Goal: Information Seeking & Learning: Learn about a topic

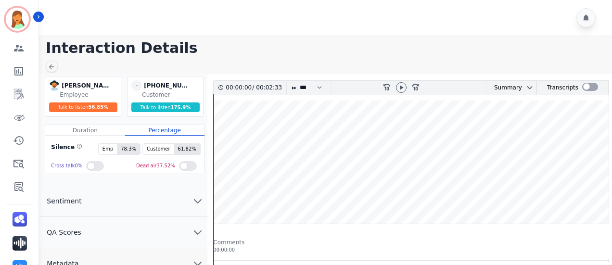
drag, startPoint x: 402, startPoint y: 89, endPoint x: 510, endPoint y: 109, distance: 110.0
click at [403, 89] on icon at bounding box center [401, 88] width 8 height 8
click at [582, 89] on div at bounding box center [590, 87] width 16 height 8
click at [402, 89] on icon at bounding box center [401, 88] width 8 height 8
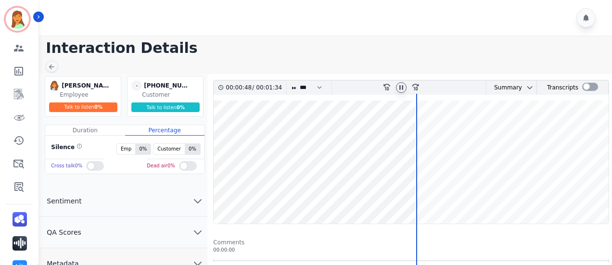
scroll to position [192, 0]
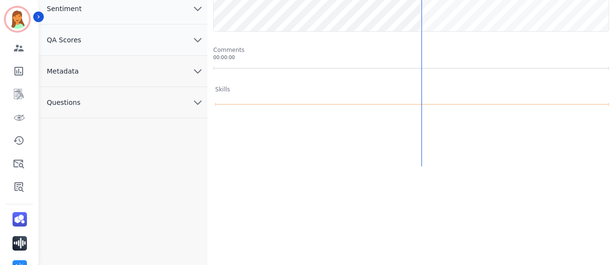
click at [108, 71] on button "Metadata" at bounding box center [123, 71] width 168 height 31
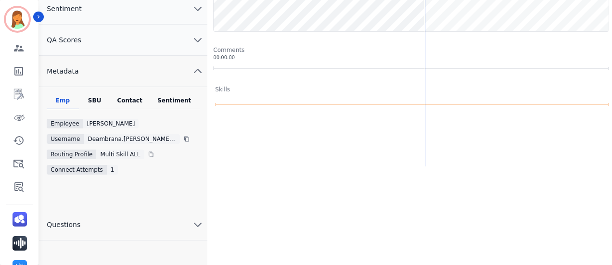
click at [130, 99] on div "Contact" at bounding box center [130, 103] width 38 height 13
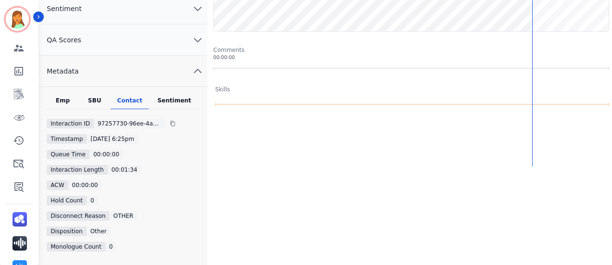
scroll to position [0, 0]
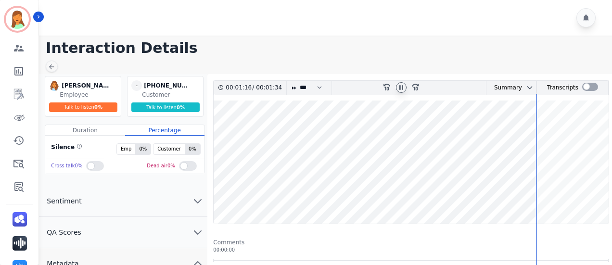
click at [401, 87] on icon at bounding box center [401, 88] width 8 height 8
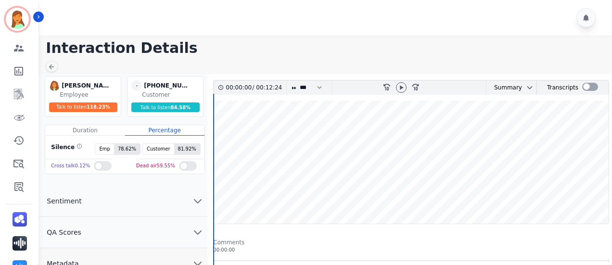
drag, startPoint x: 402, startPoint y: 91, endPoint x: 409, endPoint y: 94, distance: 7.5
click at [402, 91] on div at bounding box center [401, 87] width 11 height 11
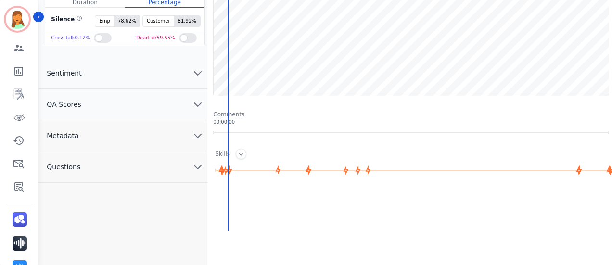
click at [153, 131] on button "Metadata" at bounding box center [123, 135] width 168 height 31
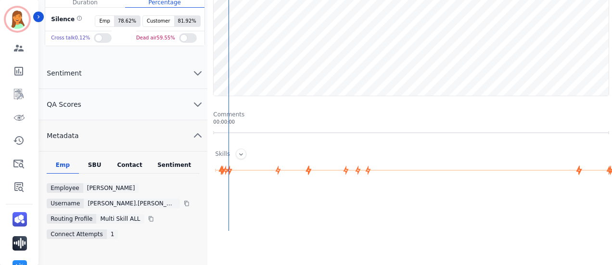
click at [137, 166] on div "Contact" at bounding box center [130, 167] width 38 height 13
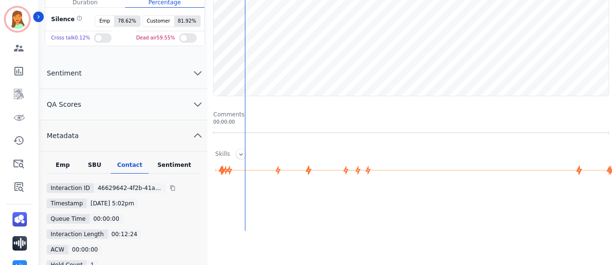
scroll to position [0, 0]
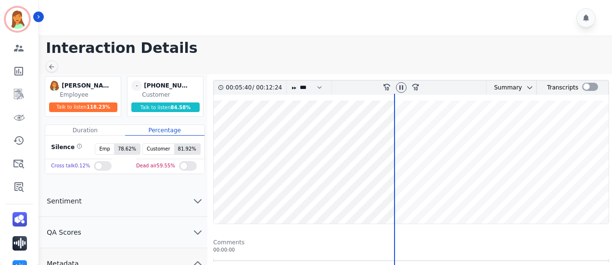
click at [523, 203] on wave at bounding box center [411, 162] width 395 height 123
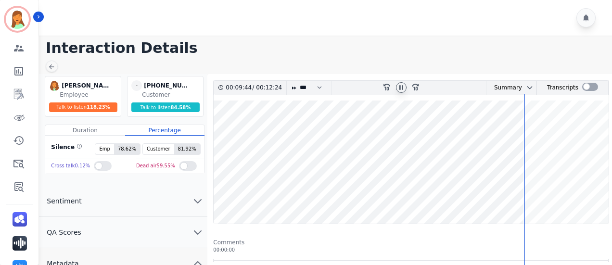
click at [398, 84] on icon at bounding box center [401, 88] width 8 height 8
click at [404, 85] on icon at bounding box center [401, 88] width 8 height 8
click at [403, 82] on div at bounding box center [401, 87] width 11 height 11
click at [402, 89] on icon at bounding box center [401, 88] width 8 height 8
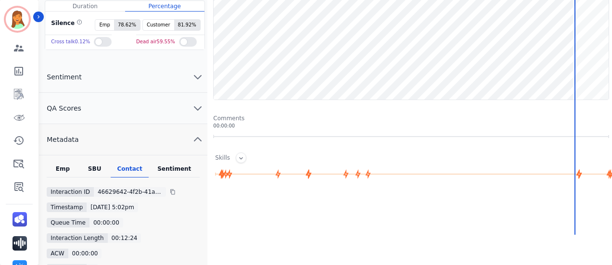
scroll to position [60, 0]
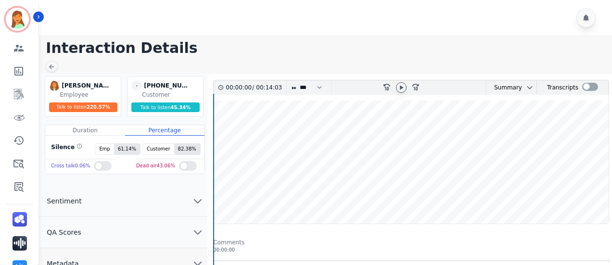
click at [402, 87] on icon at bounding box center [401, 87] width 3 height 4
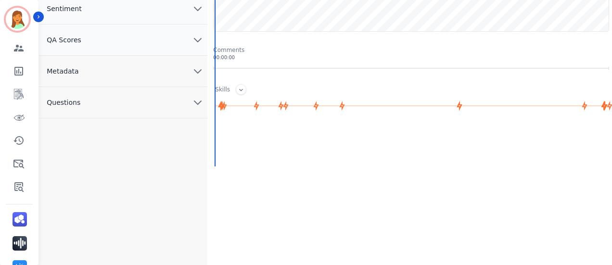
click at [117, 73] on button "Metadata" at bounding box center [123, 71] width 168 height 31
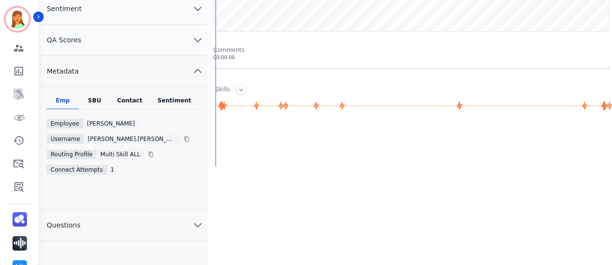
click at [128, 97] on div "Contact" at bounding box center [130, 103] width 38 height 13
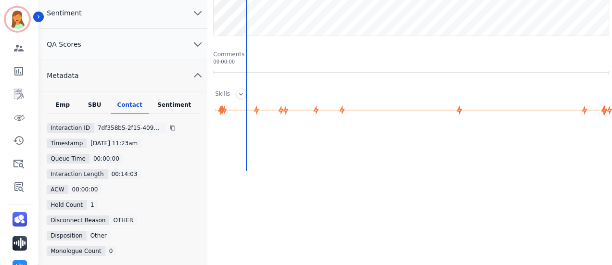
scroll to position [0, 0]
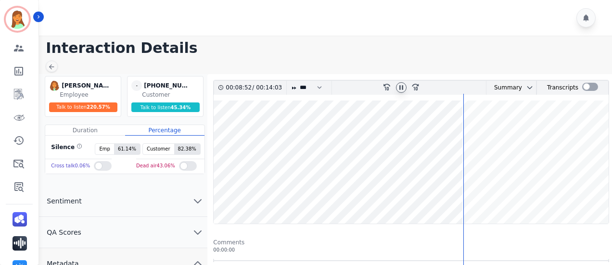
click at [397, 87] on icon at bounding box center [401, 88] width 8 height 8
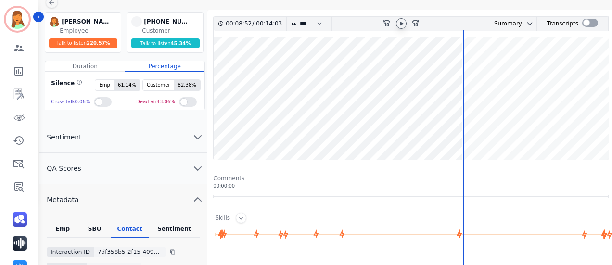
click at [405, 24] on icon at bounding box center [401, 24] width 8 height 8
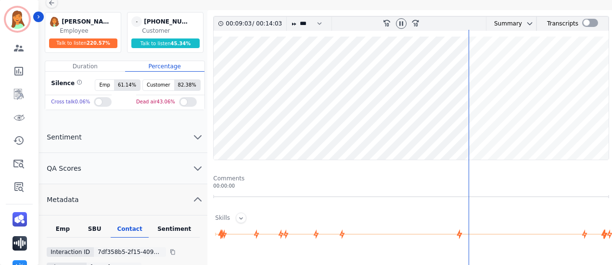
click at [549, 128] on wave at bounding box center [411, 98] width 395 height 123
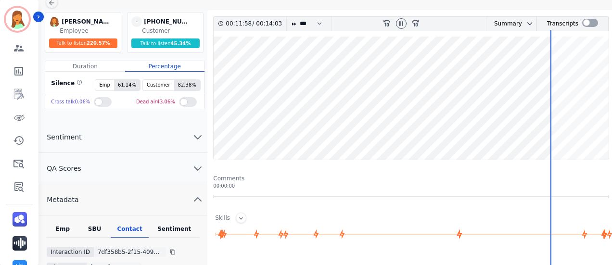
click at [399, 28] on div at bounding box center [401, 24] width 14 height 14
click at [400, 26] on div at bounding box center [401, 23] width 11 height 11
click at [404, 23] on icon at bounding box center [401, 24] width 8 height 8
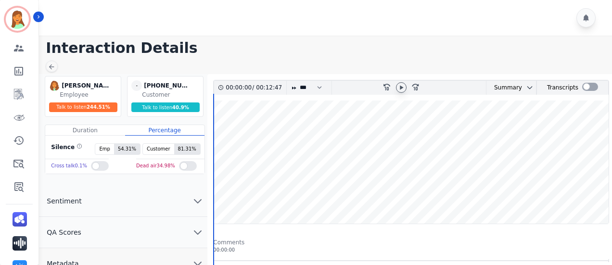
click at [401, 87] on icon at bounding box center [401, 87] width 3 height 4
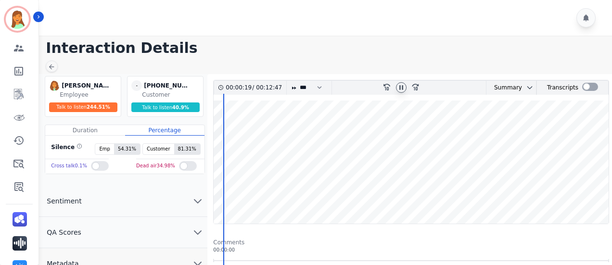
scroll to position [128, 0]
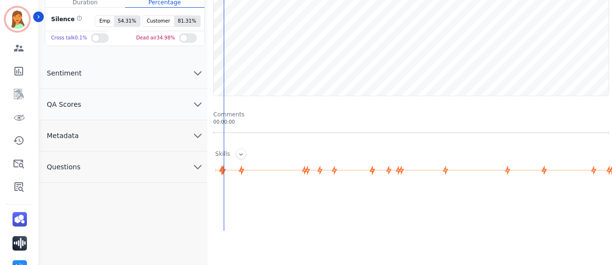
click at [113, 136] on button "Metadata" at bounding box center [123, 135] width 168 height 31
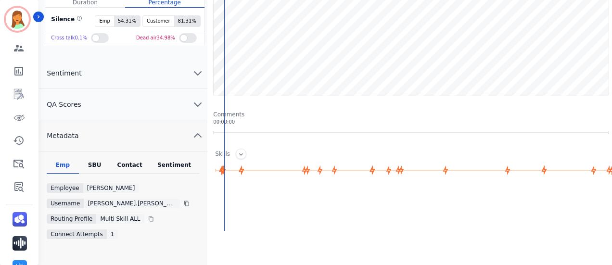
click at [139, 164] on div "Contact" at bounding box center [130, 167] width 38 height 13
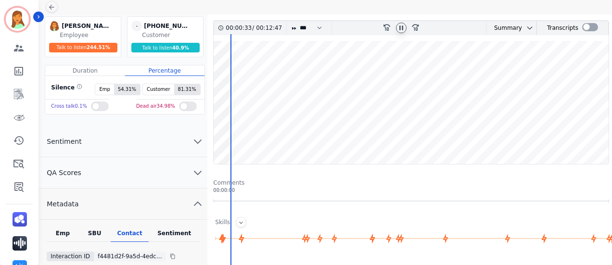
scroll to position [0, 0]
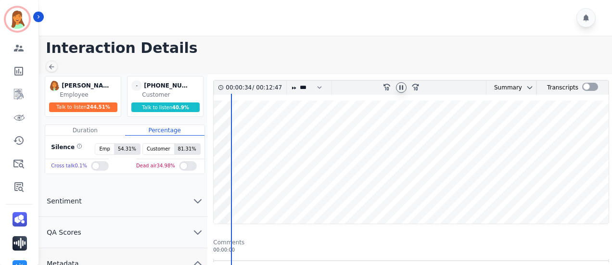
click at [406, 86] on div at bounding box center [401, 87] width 11 height 11
click at [403, 85] on icon at bounding box center [401, 88] width 8 height 8
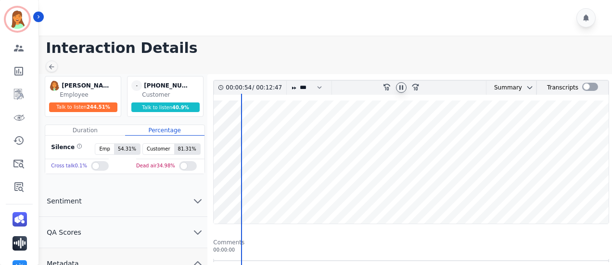
click at [403, 87] on icon at bounding box center [401, 88] width 8 height 8
